Goal: Find specific page/section

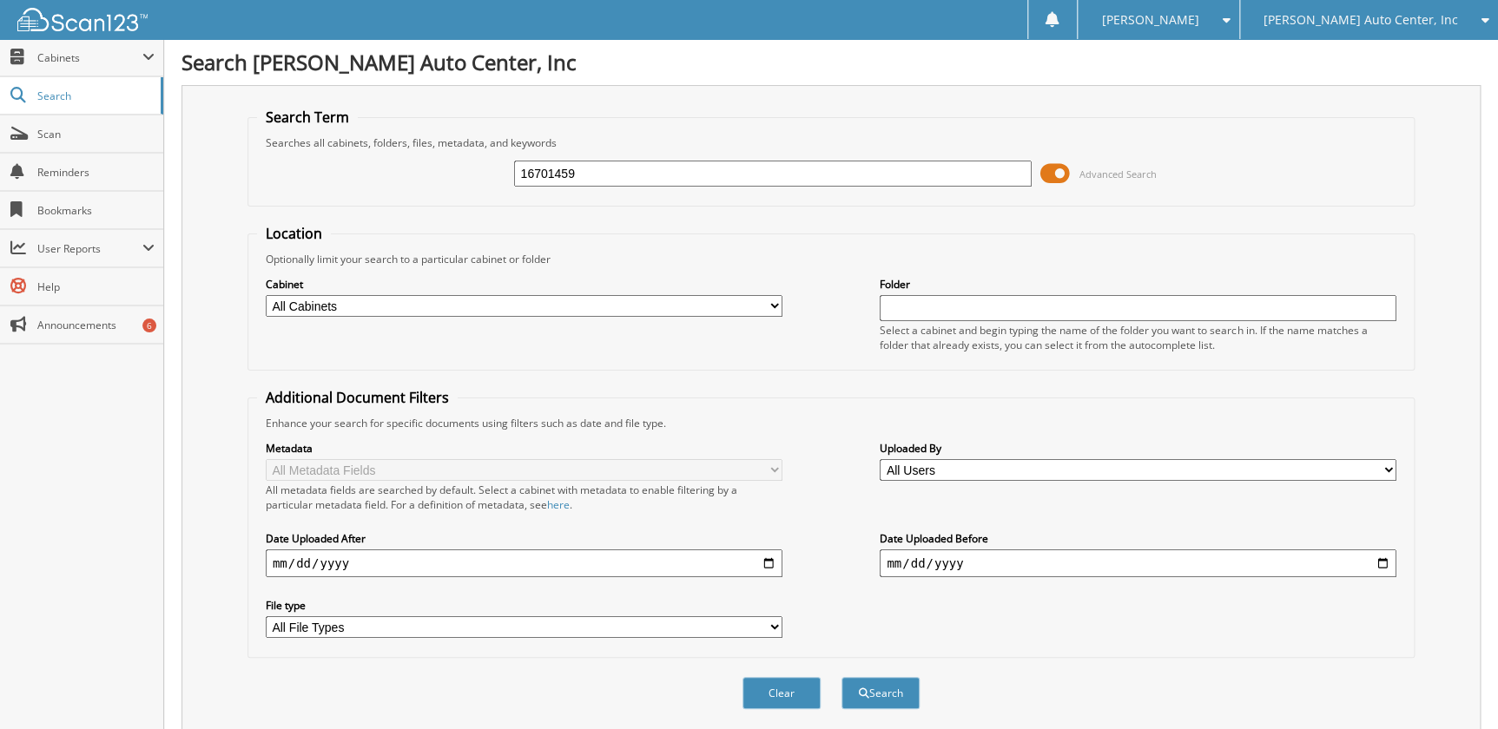
type input "16701459"
click at [841, 677] on button "Search" at bounding box center [880, 693] width 78 height 32
click at [1058, 168] on span at bounding box center [1055, 174] width 30 height 26
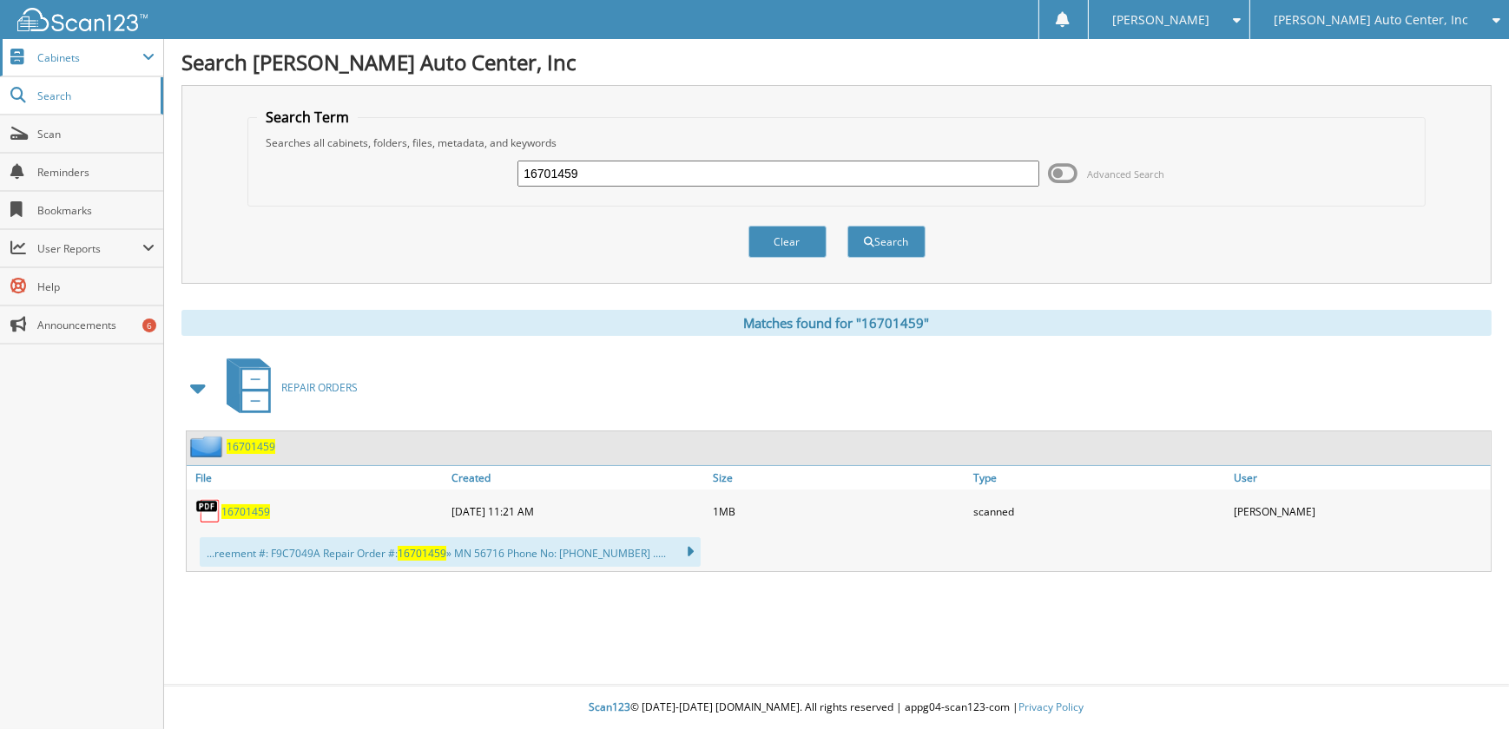
click at [89, 71] on span "Cabinets" at bounding box center [81, 57] width 163 height 37
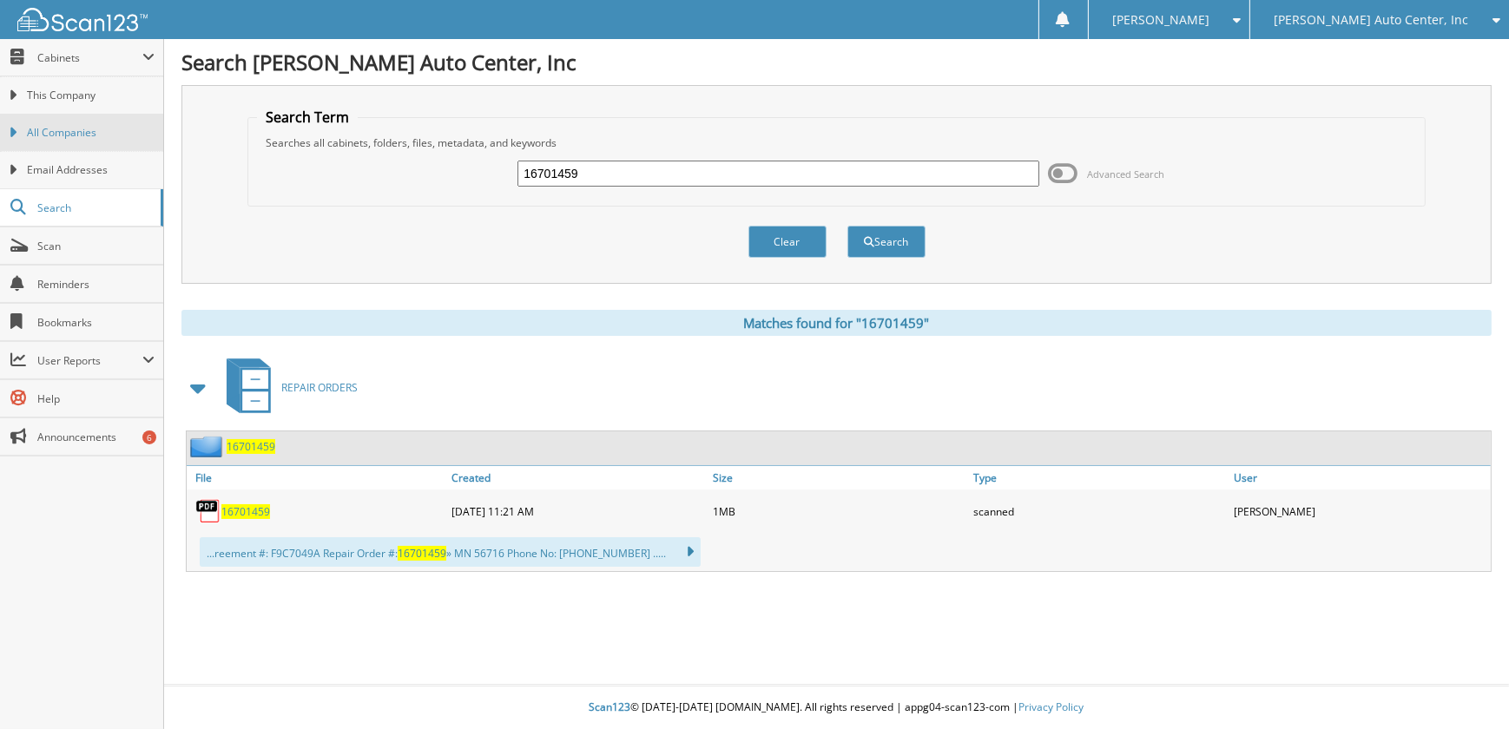
click at [77, 123] on link "All Companies" at bounding box center [81, 132] width 163 height 37
click at [84, 109] on link "This Company" at bounding box center [81, 94] width 163 height 37
click at [67, 95] on span "This Company" at bounding box center [91, 96] width 128 height 16
